Goal: Transaction & Acquisition: Download file/media

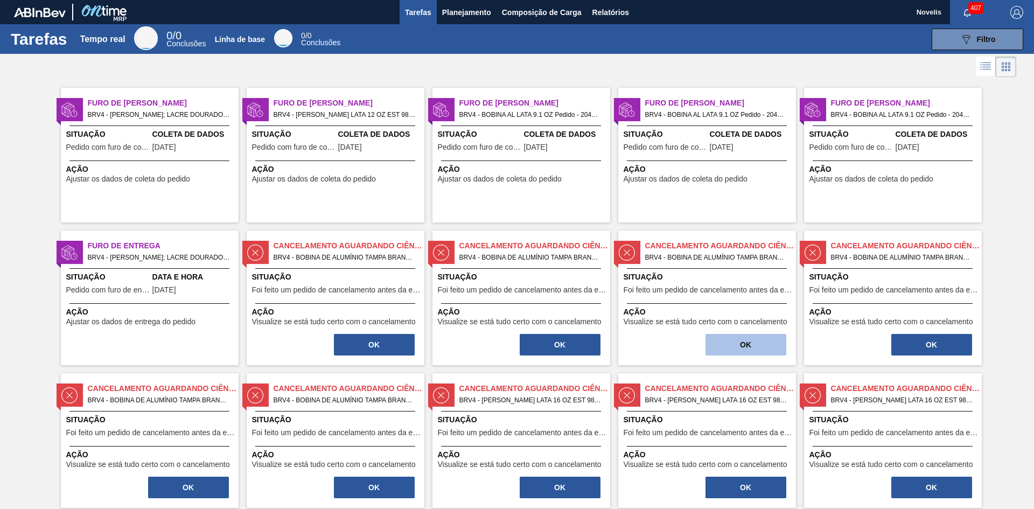
click at [726, 344] on button "OK" at bounding box center [745, 345] width 81 height 22
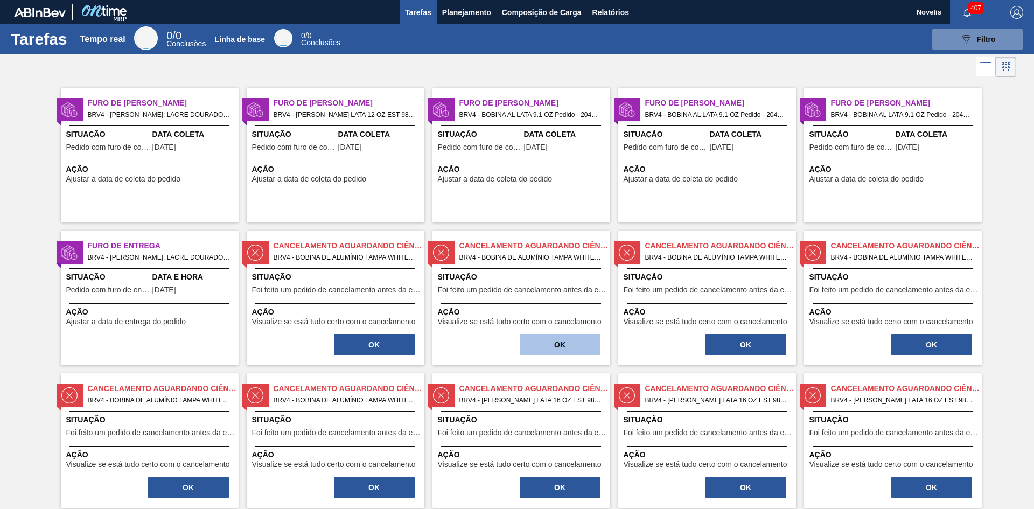
drag, startPoint x: 588, startPoint y: 347, endPoint x: 568, endPoint y: 347, distance: 19.9
click at [568, 347] on button "OK" at bounding box center [560, 345] width 81 height 22
click at [377, 345] on font "OK" at bounding box center [373, 344] width 11 height 9
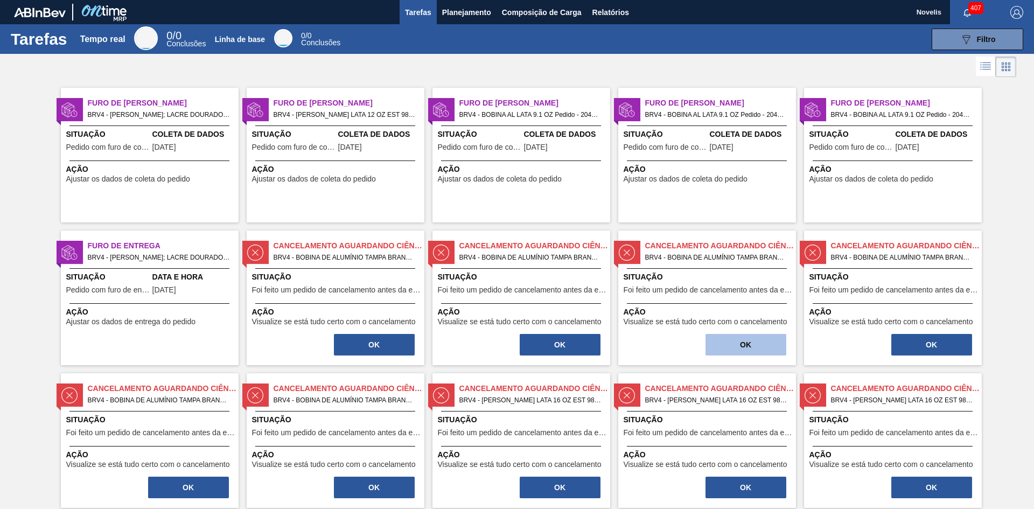
click at [732, 348] on button "OK" at bounding box center [745, 345] width 81 height 22
click at [921, 343] on button "OK" at bounding box center [931, 345] width 81 height 22
click at [388, 349] on button "OK" at bounding box center [374, 345] width 81 height 22
click at [396, 348] on button "OK" at bounding box center [374, 345] width 81 height 22
click at [396, 347] on button "OK" at bounding box center [374, 345] width 81 height 22
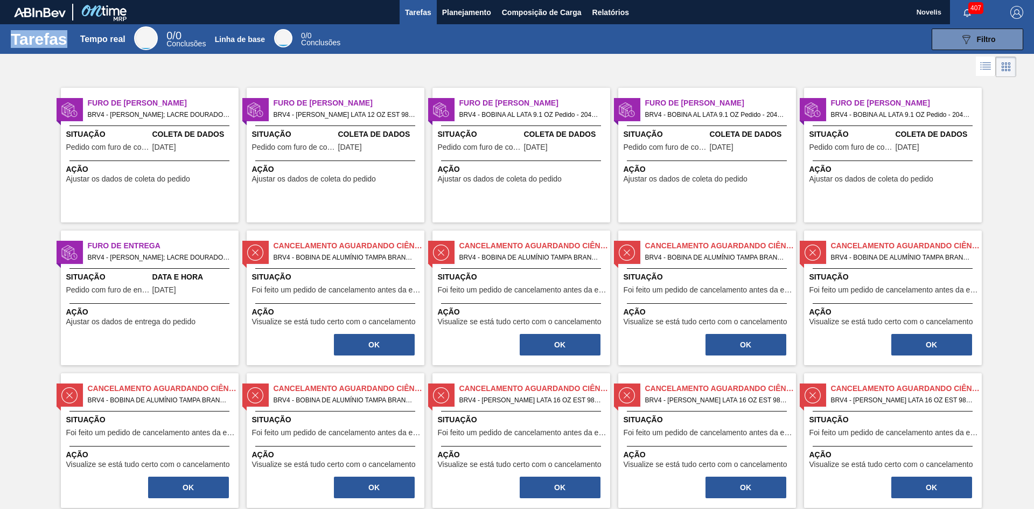
click at [396, 347] on button "OK" at bounding box center [374, 345] width 81 height 22
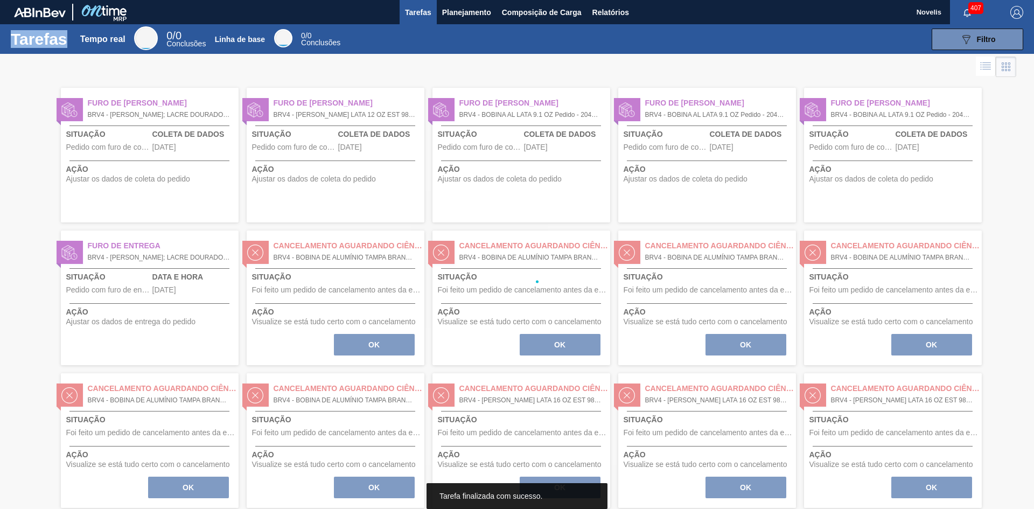
click at [396, 347] on div at bounding box center [517, 281] width 1034 height 455
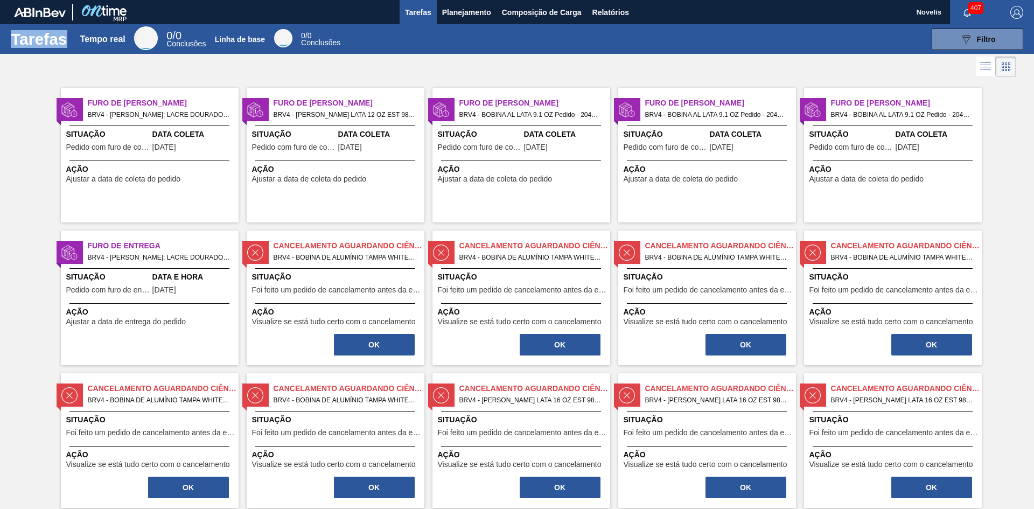
click at [396, 347] on button "OK" at bounding box center [374, 345] width 81 height 22
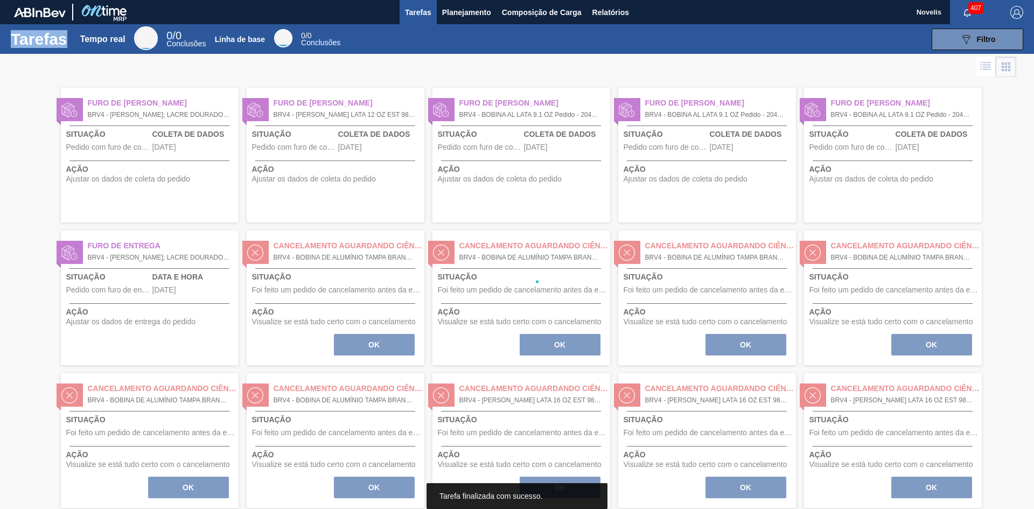
click at [396, 347] on div at bounding box center [517, 281] width 1034 height 455
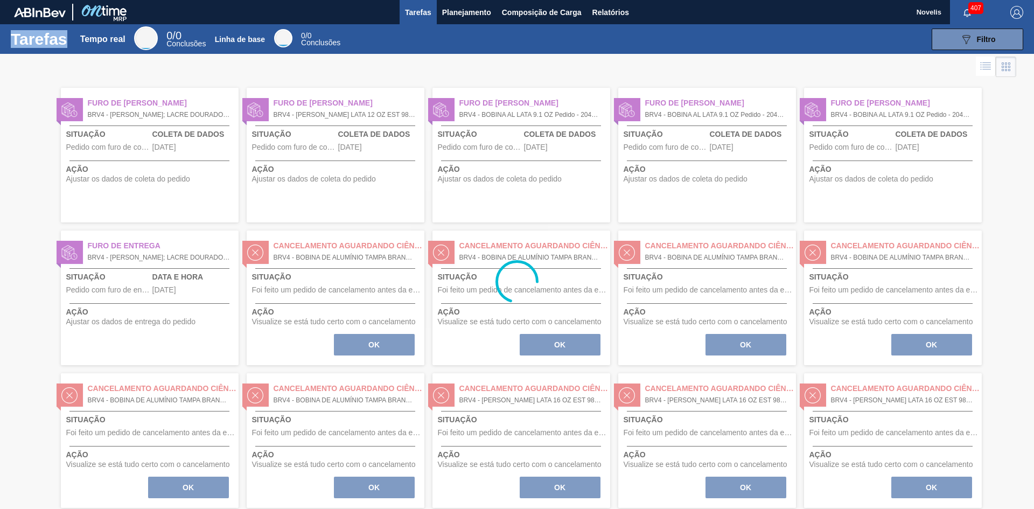
click at [396, 347] on div at bounding box center [517, 281] width 1034 height 455
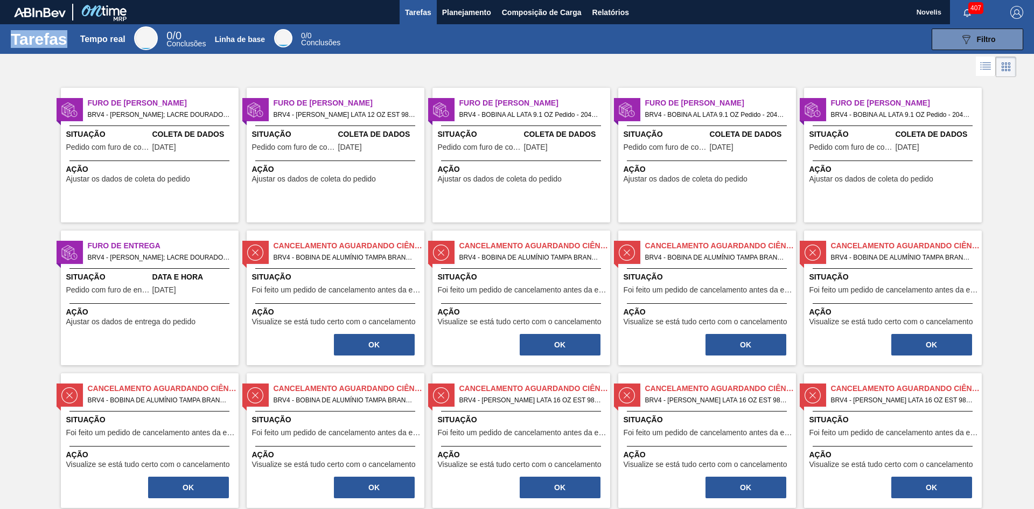
click at [396, 347] on button "OK" at bounding box center [374, 345] width 81 height 22
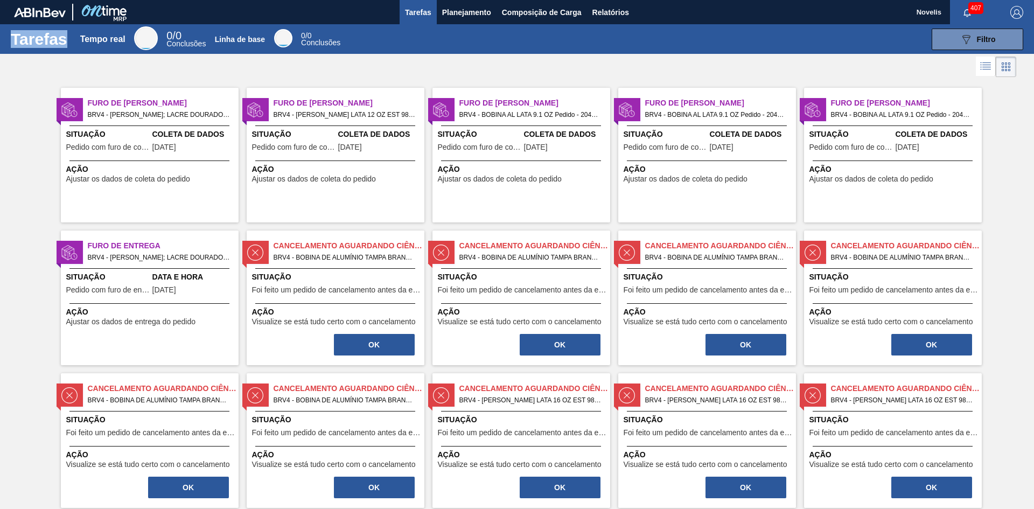
click at [396, 347] on button "OK" at bounding box center [374, 345] width 81 height 22
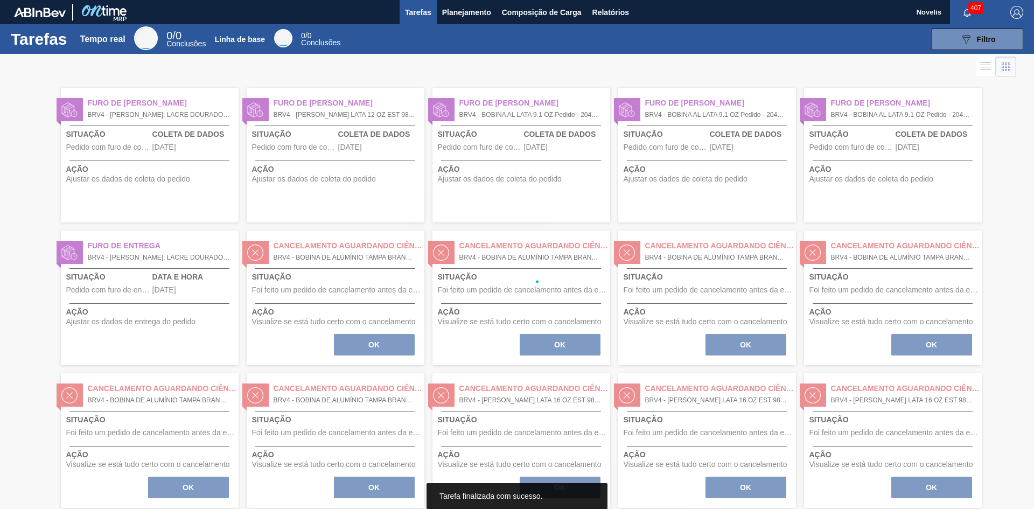
click at [396, 347] on div at bounding box center [517, 281] width 1034 height 455
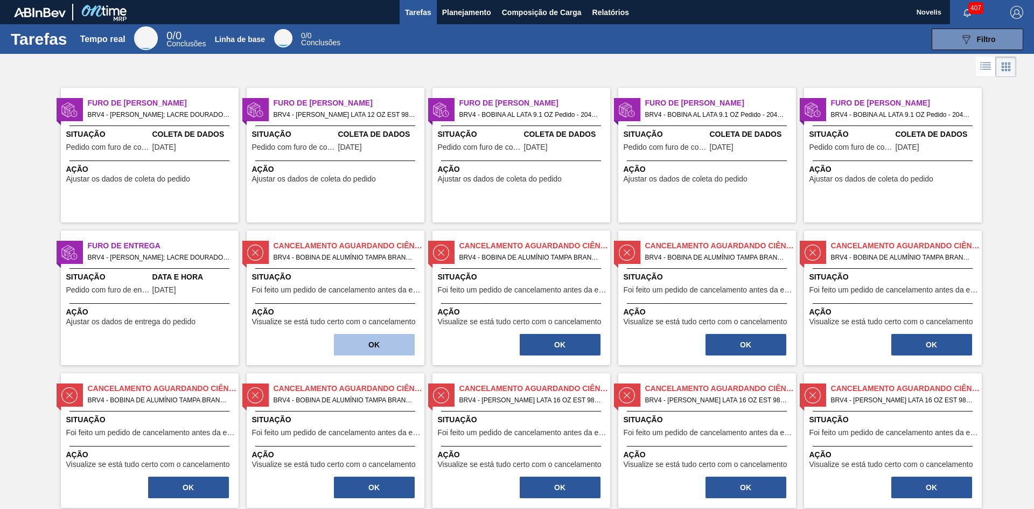
click at [396, 347] on button "OK" at bounding box center [374, 345] width 81 height 22
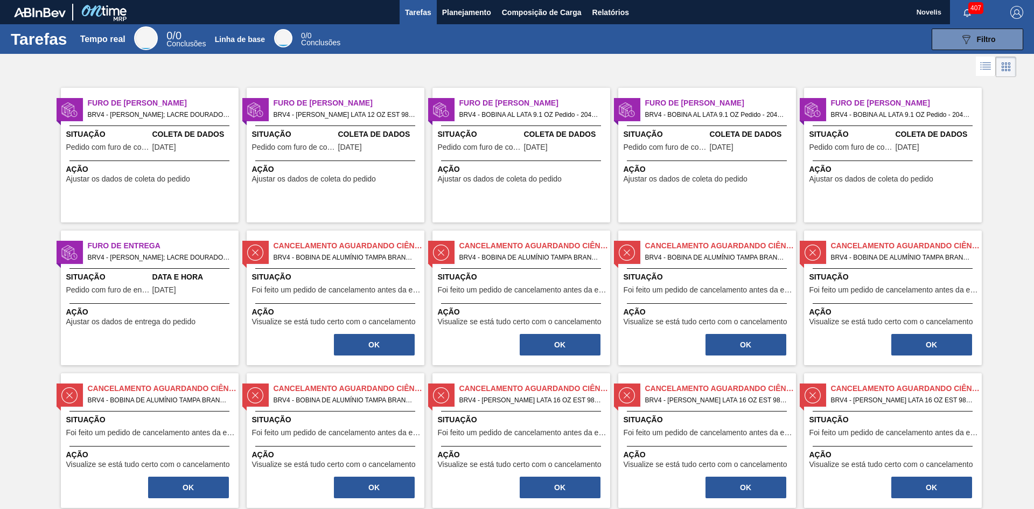
click at [396, 347] on button "OK" at bounding box center [374, 345] width 81 height 22
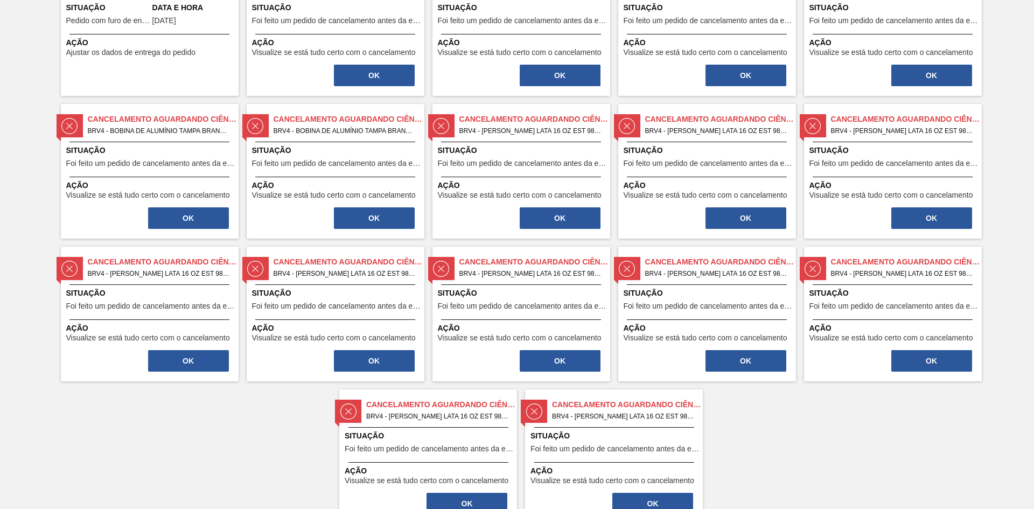
scroll to position [311, 0]
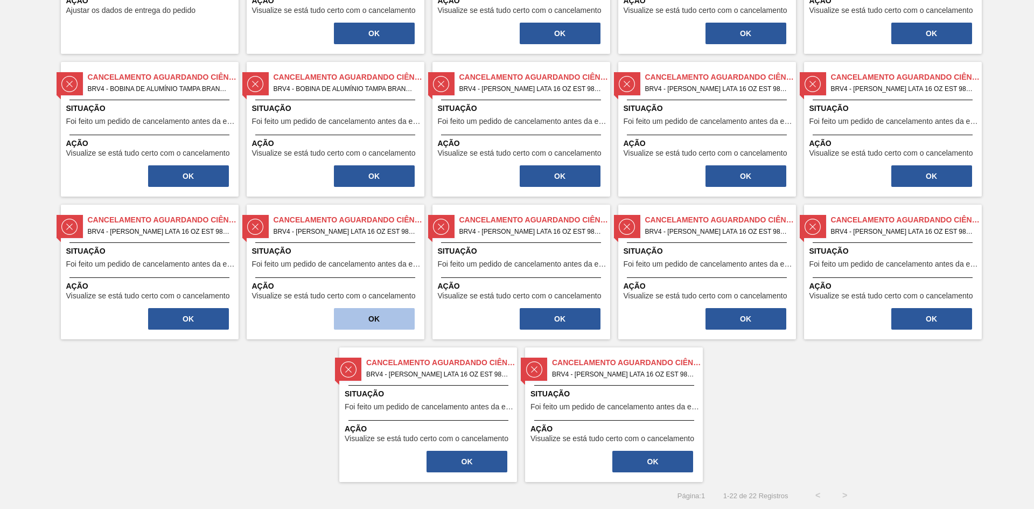
click at [395, 323] on button "OK" at bounding box center [374, 319] width 81 height 22
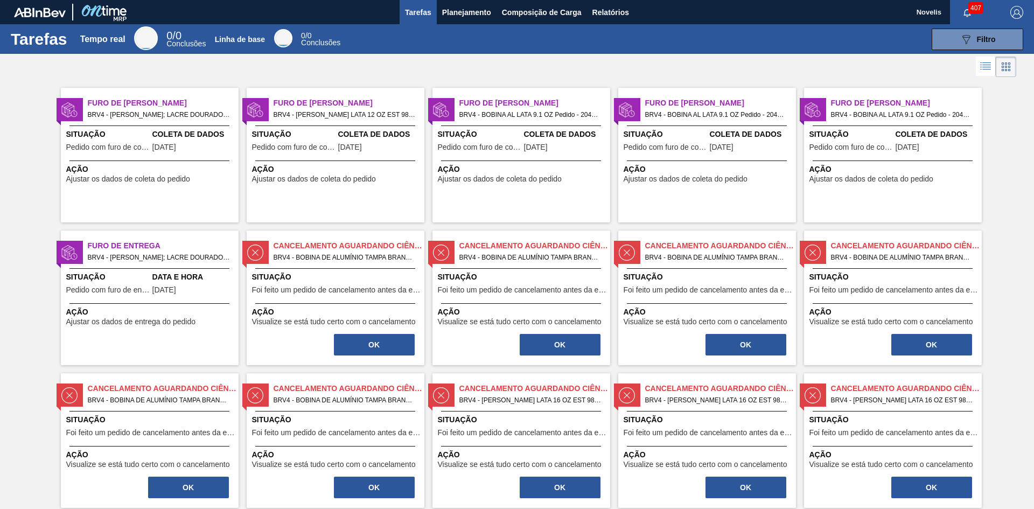
click at [392, 322] on font "Visualize se está tudo certo com o cancelamento" at bounding box center [334, 321] width 164 height 9
click at [378, 339] on button "OK" at bounding box center [374, 345] width 81 height 22
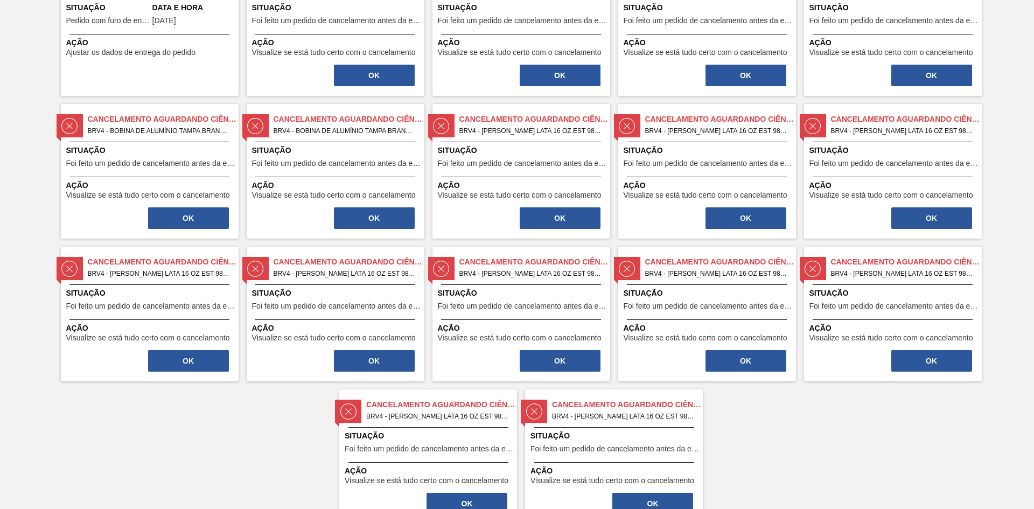
scroll to position [311, 0]
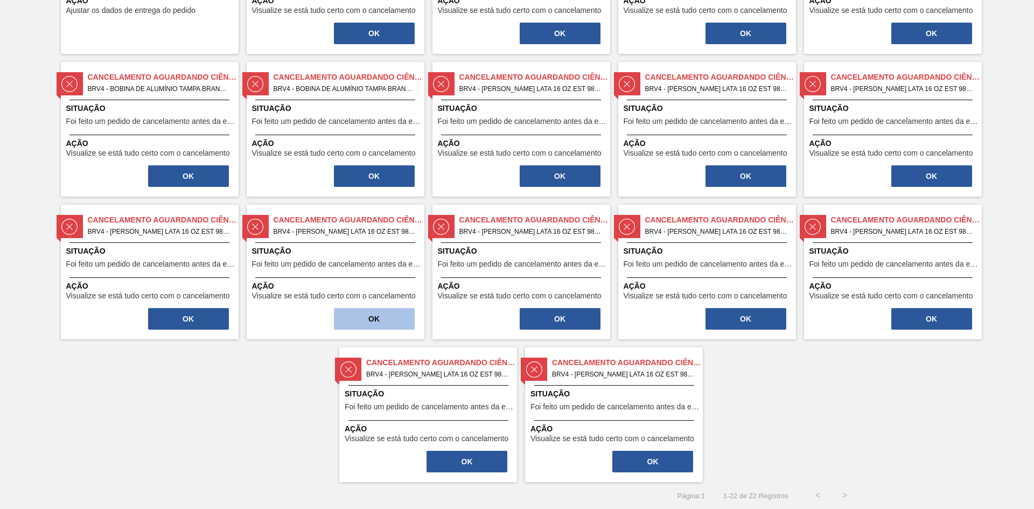
click at [391, 314] on button "OK" at bounding box center [374, 319] width 81 height 22
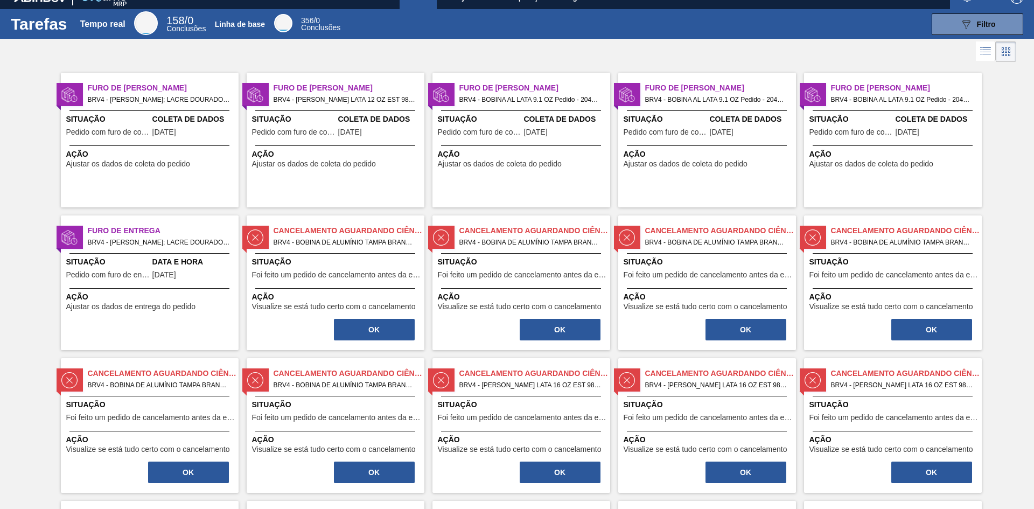
scroll to position [0, 0]
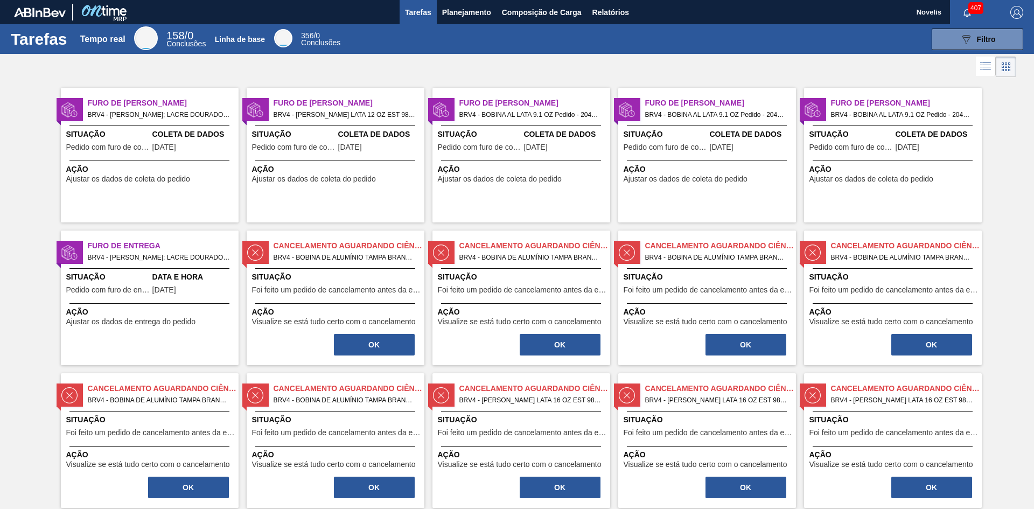
click at [984, 65] on icon at bounding box center [986, 65] width 9 height 1
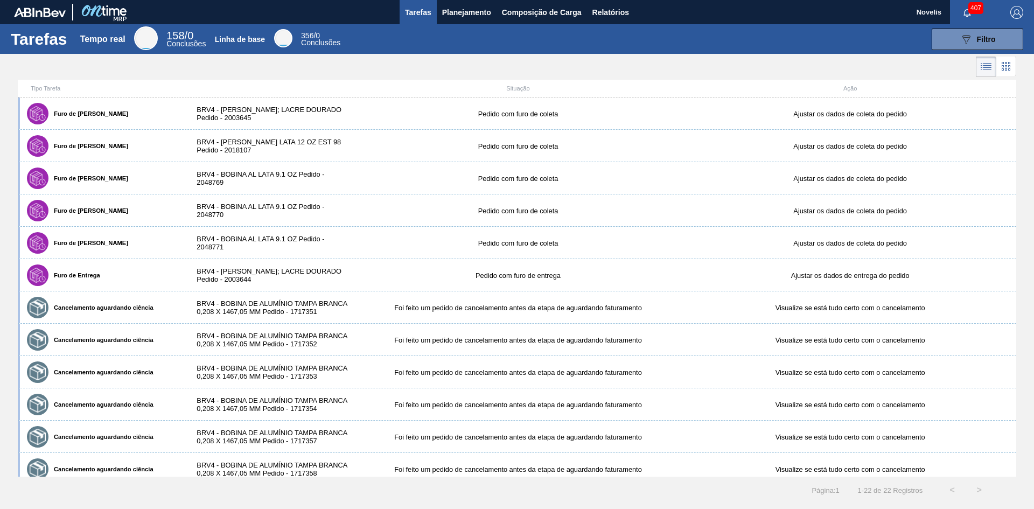
click at [979, 60] on li at bounding box center [986, 67] width 20 height 20
click at [1002, 64] on icon at bounding box center [1003, 63] width 2 height 2
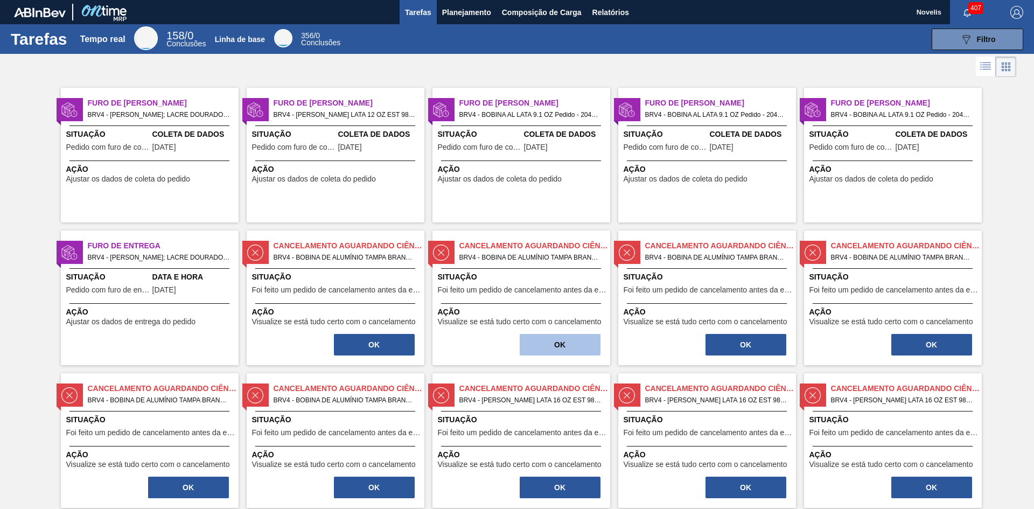
click at [582, 345] on button "OK" at bounding box center [560, 345] width 81 height 22
click at [567, 342] on button "OK" at bounding box center [560, 345] width 81 height 22
click at [565, 342] on button "OK" at bounding box center [560, 345] width 81 height 22
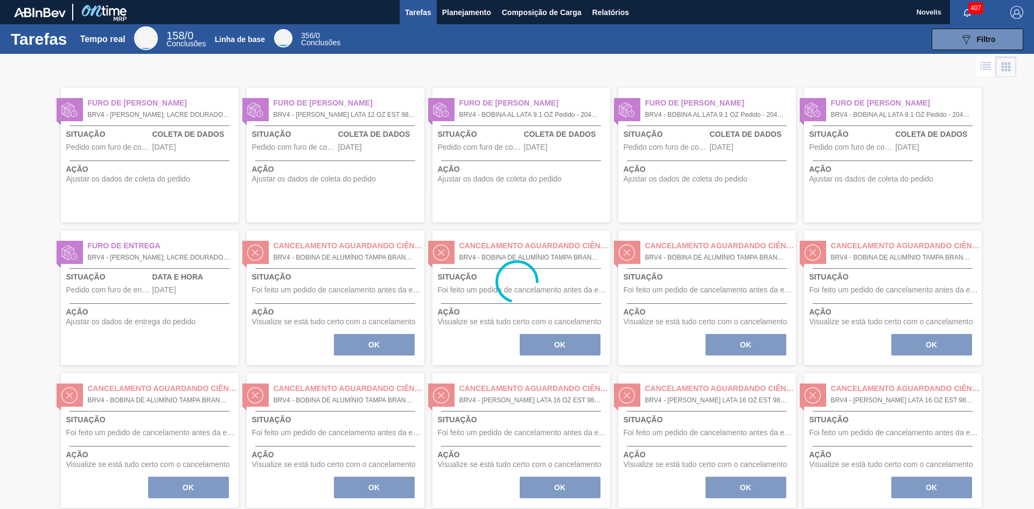
click at [565, 342] on div at bounding box center [517, 281] width 1034 height 455
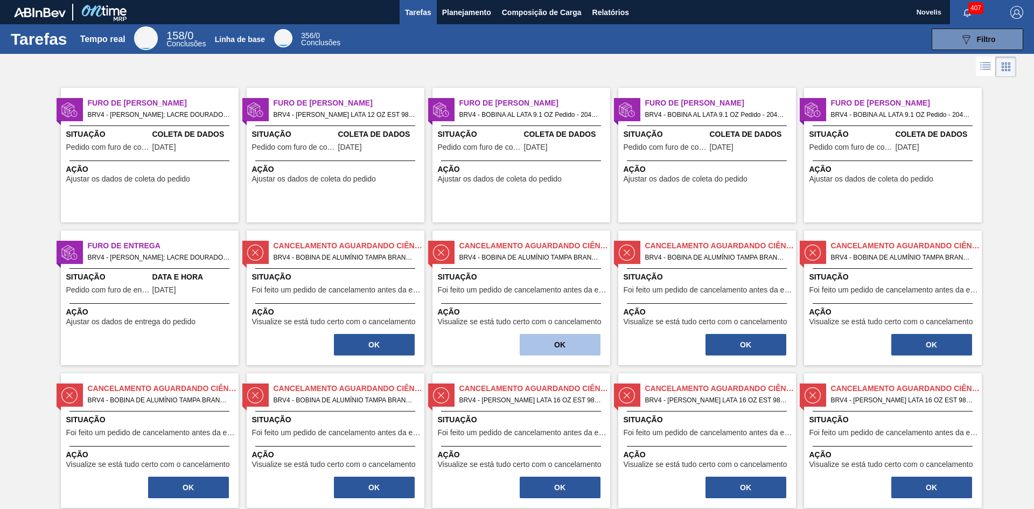
click at [564, 343] on font "OK" at bounding box center [559, 344] width 11 height 9
click at [563, 344] on font "OK" at bounding box center [559, 344] width 11 height 9
click at [607, 15] on font "Relatórios" at bounding box center [610, 12] width 37 height 9
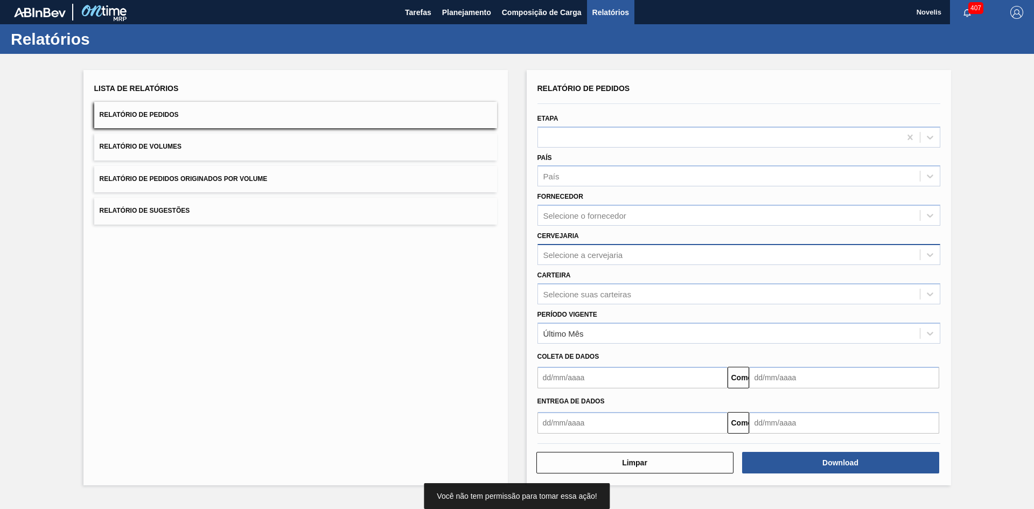
click at [585, 257] on font "Selecione a cervejaria" at bounding box center [583, 254] width 80 height 9
click at [615, 255] on font "Selecione a cervejaria" at bounding box center [583, 254] width 80 height 9
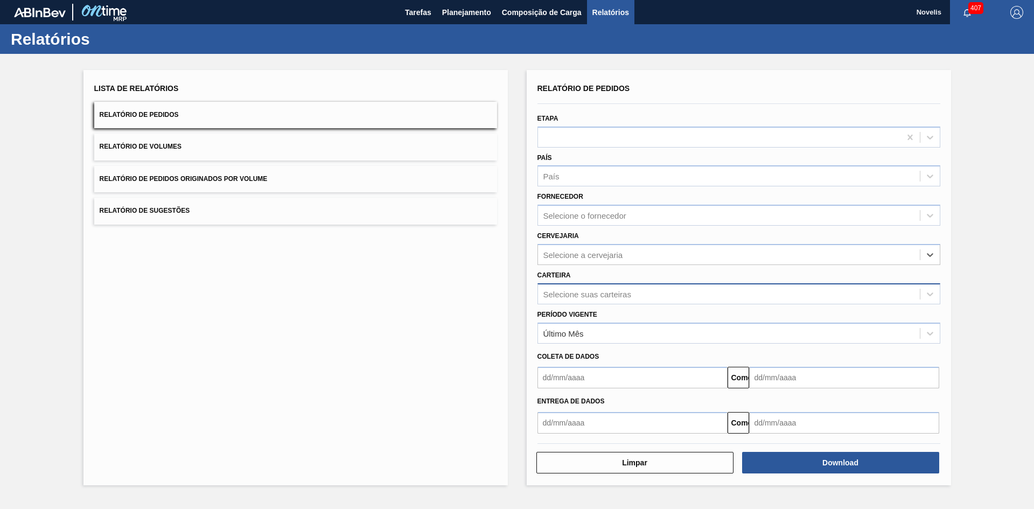
click at [593, 289] on font "Selecione suas carteiras" at bounding box center [587, 293] width 88 height 9
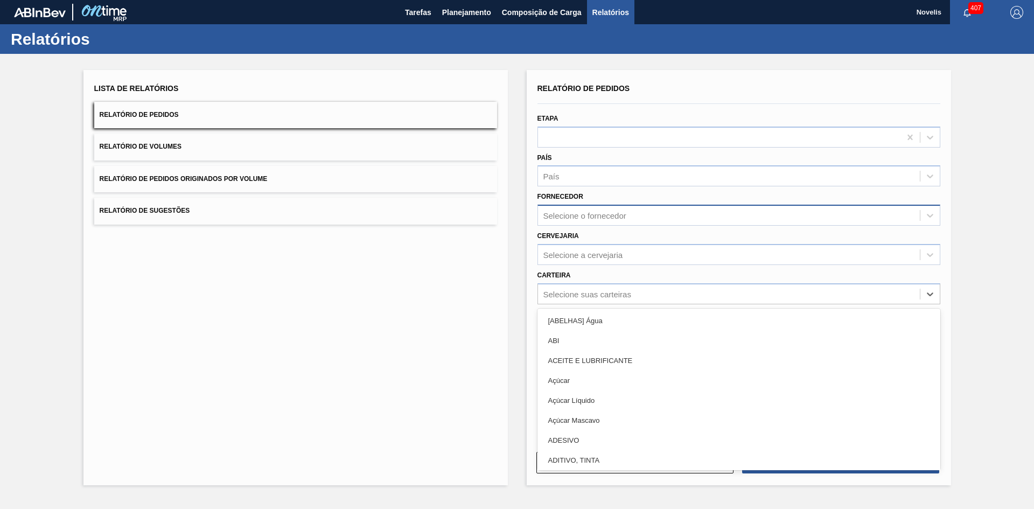
click at [602, 216] on font "Selecione o fornecedor" at bounding box center [584, 215] width 83 height 9
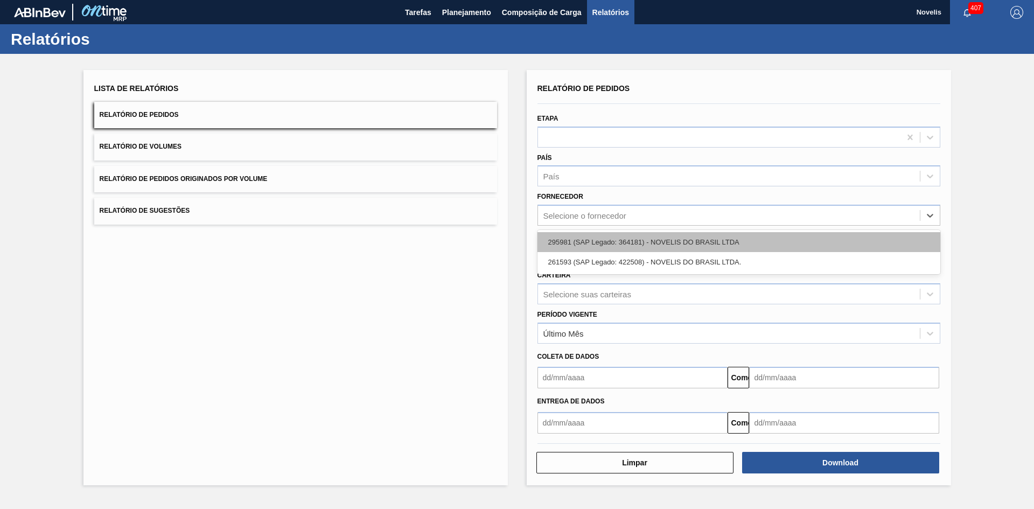
click at [636, 244] on font "295981 (SAP Legado: 364181) - NOVELIS DO BRASIL LTDA" at bounding box center [643, 242] width 191 height 8
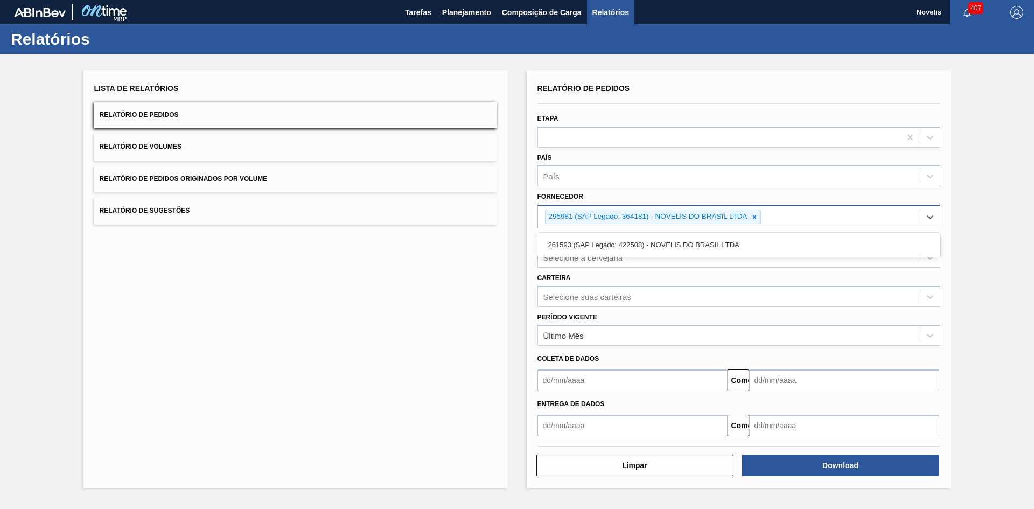
click at [797, 214] on div "295981 (SAP Legado: 364181) - NOVELIS DO BRASIL LTDA" at bounding box center [729, 217] width 382 height 22
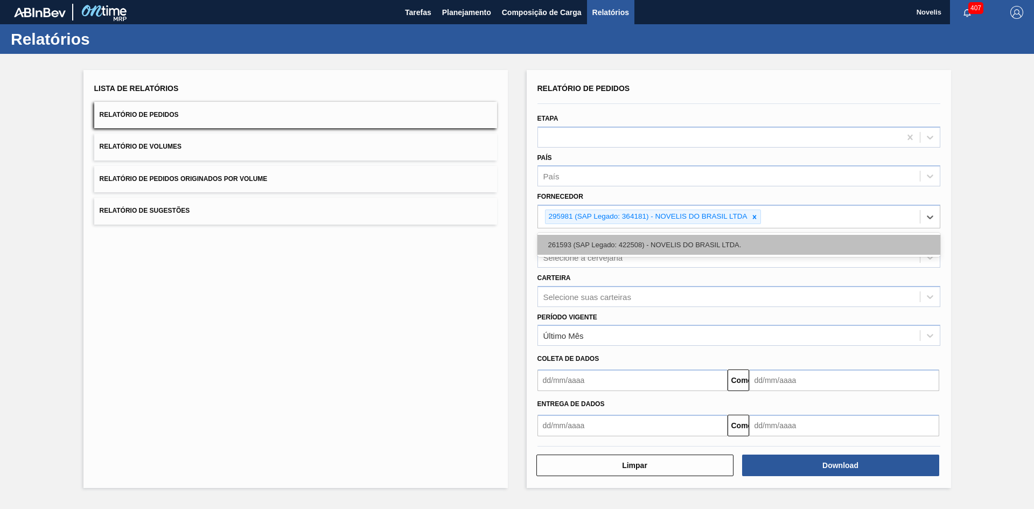
click at [714, 247] on font "261593 (SAP Legado: 422508) - NOVELIS DO BRASIL LTDA." at bounding box center [644, 245] width 193 height 8
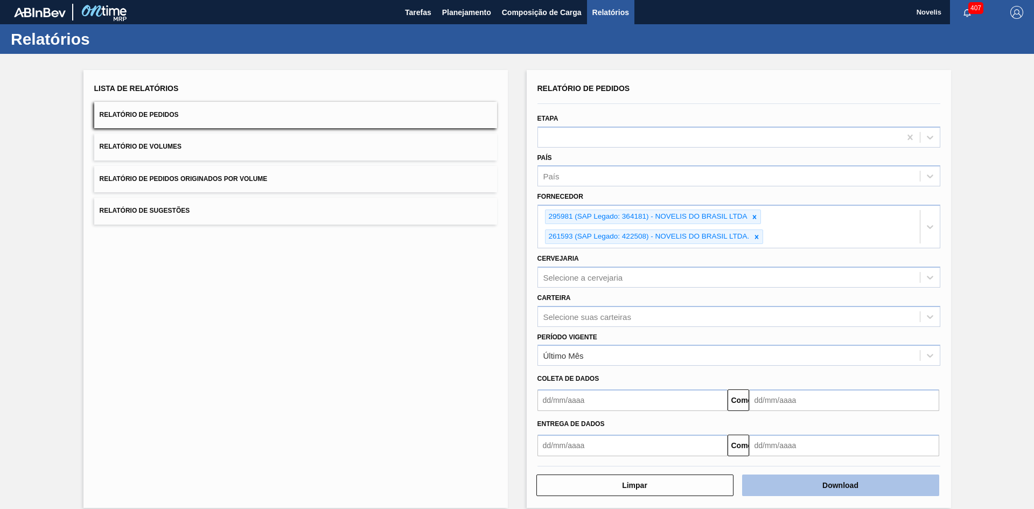
click at [801, 488] on button "Download" at bounding box center [840, 485] width 197 height 22
click at [837, 485] on font "Download" at bounding box center [840, 485] width 36 height 9
click at [818, 486] on button "Download" at bounding box center [840, 485] width 197 height 22
